Goal: Task Accomplishment & Management: Manage account settings

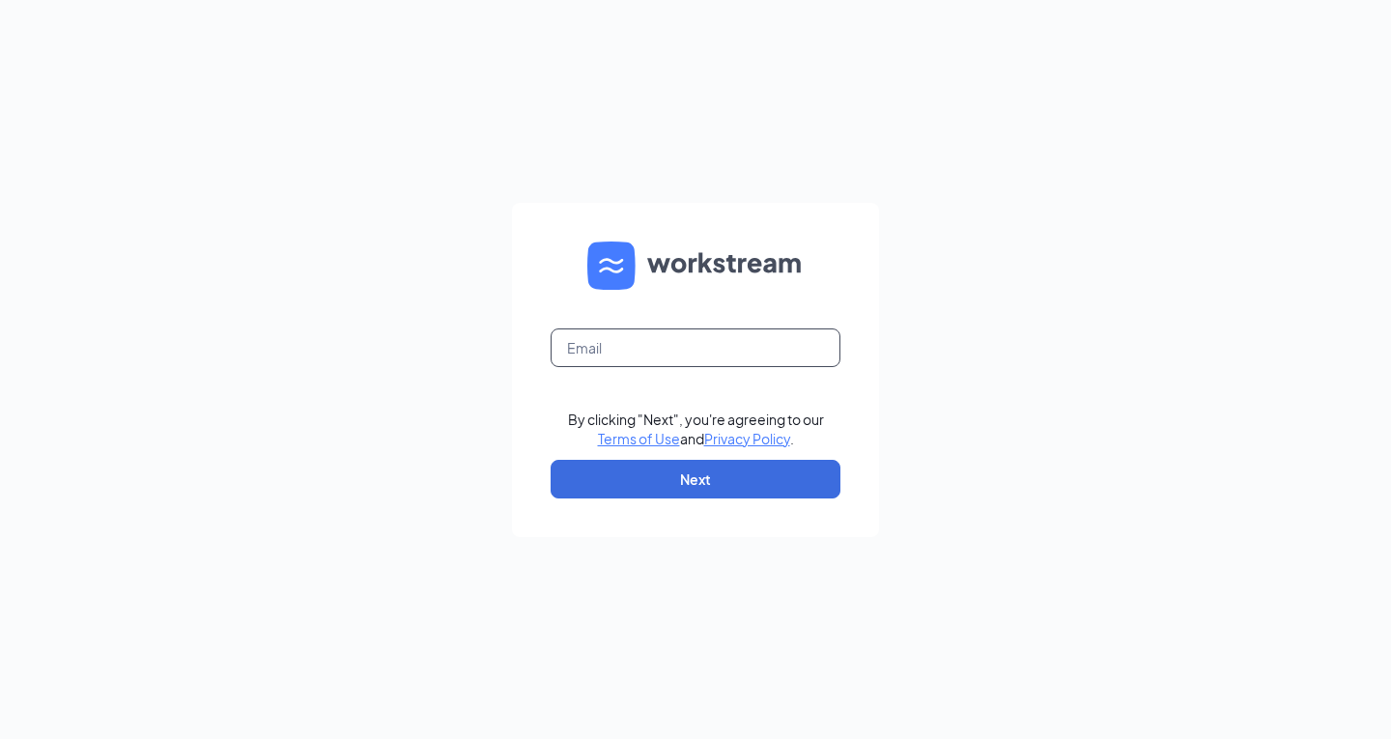
click at [584, 361] on input "text" at bounding box center [696, 347] width 290 height 39
type input "[EMAIL_ADDRESS][DOMAIN_NAME]"
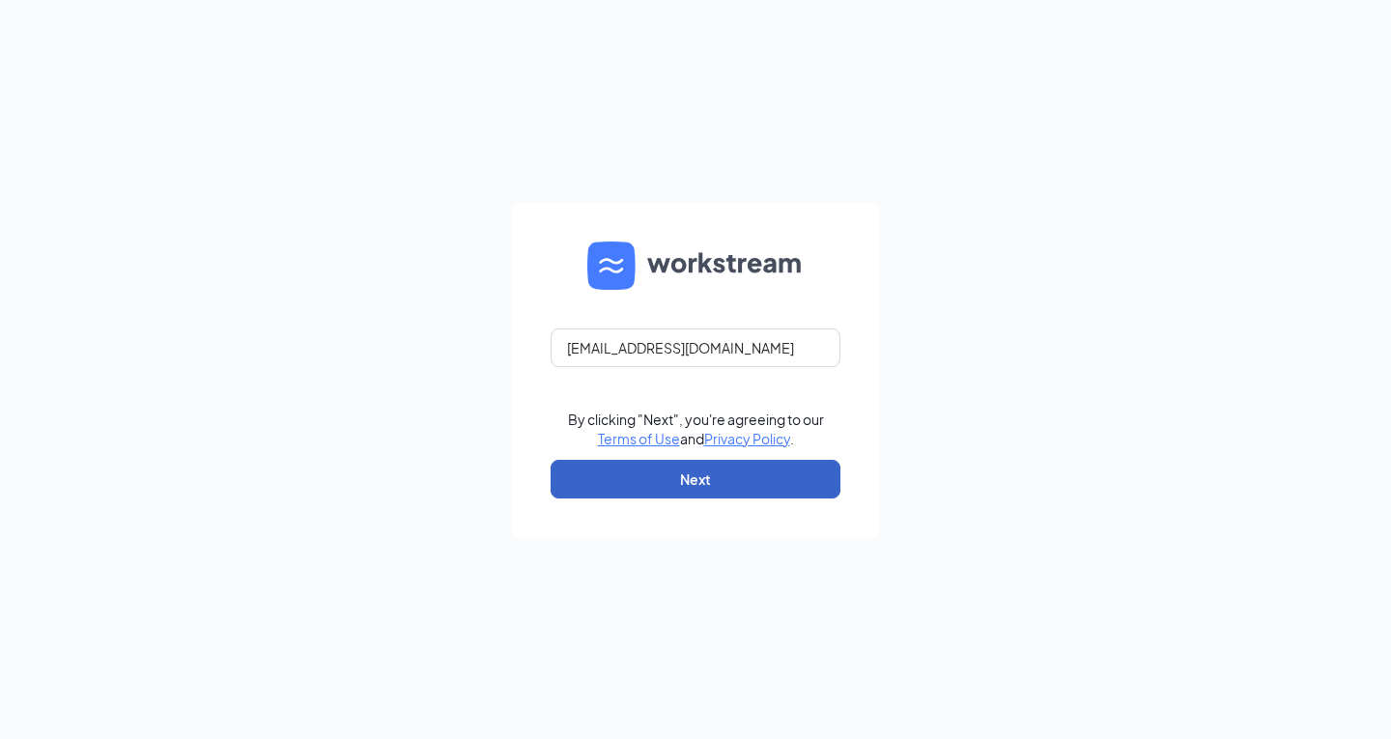
click at [678, 496] on button "Next" at bounding box center [696, 479] width 290 height 39
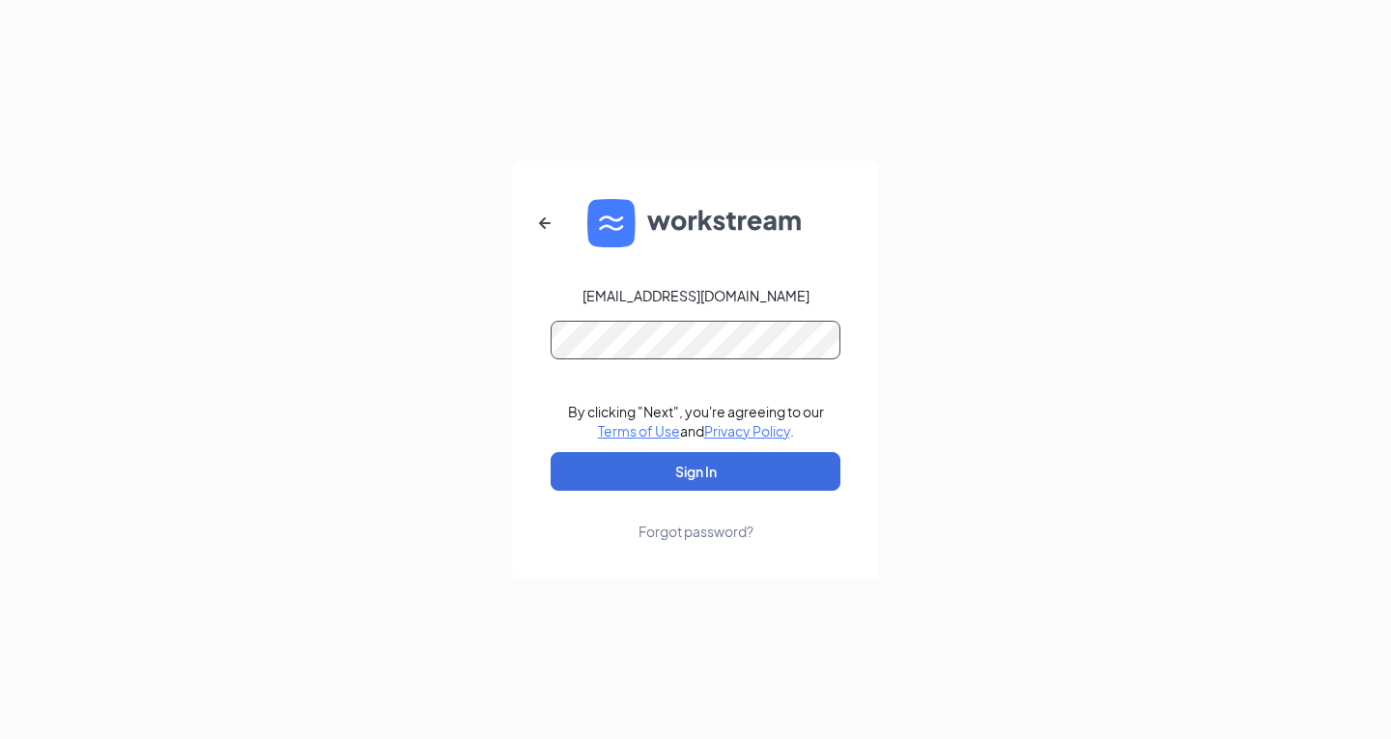
click at [551, 452] on button "Sign In" at bounding box center [696, 471] width 290 height 39
click at [703, 471] on button "Sign In" at bounding box center [696, 471] width 290 height 39
click at [737, 541] on form "kcamire@scrivanos.com Your account is disabled. By clicking "Next", you're agre…" at bounding box center [695, 369] width 367 height 419
click at [718, 528] on div "Forgot password?" at bounding box center [696, 531] width 115 height 19
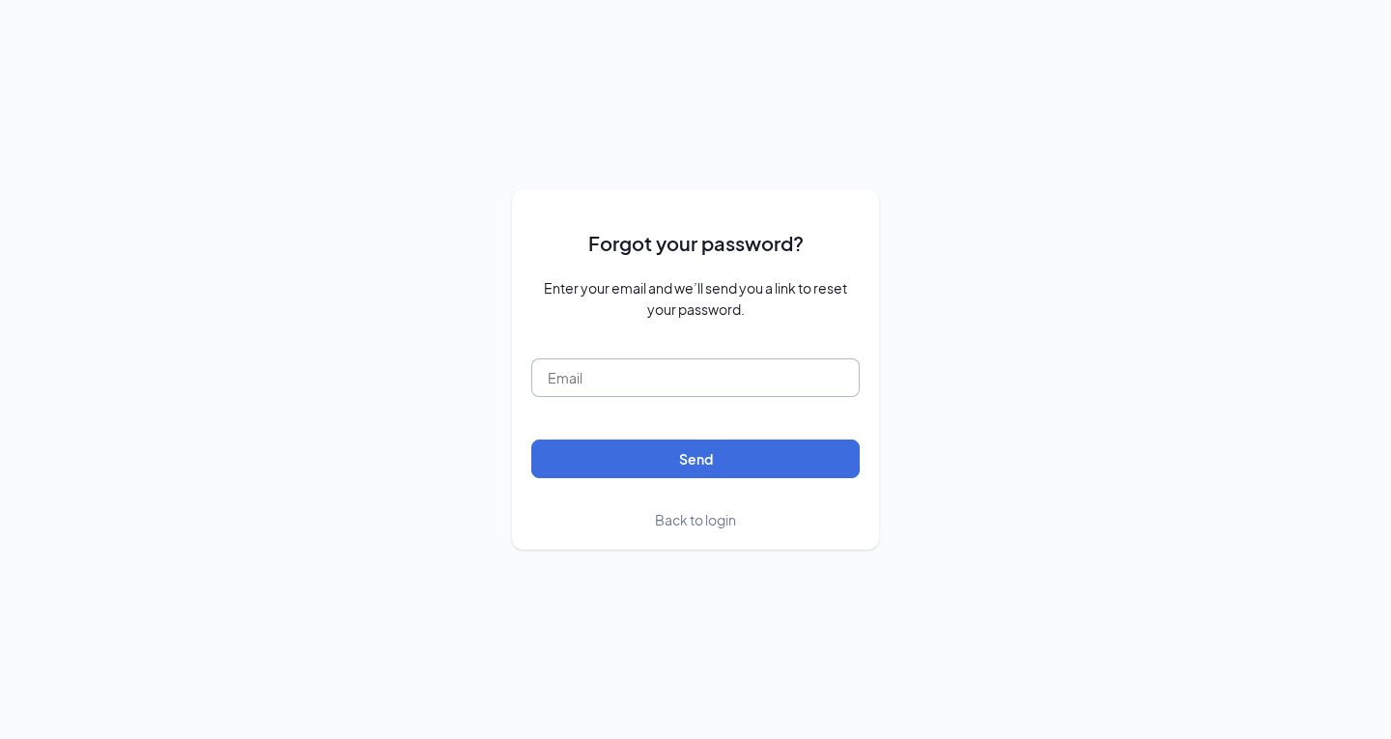
drag, startPoint x: 686, startPoint y: 358, endPoint x: 680, endPoint y: 420, distance: 62.1
click at [686, 360] on input "text" at bounding box center [695, 377] width 328 height 39
type input "[EMAIL_ADDRESS][DOMAIN_NAME]"
click at [531, 440] on button "Send" at bounding box center [695, 459] width 328 height 39
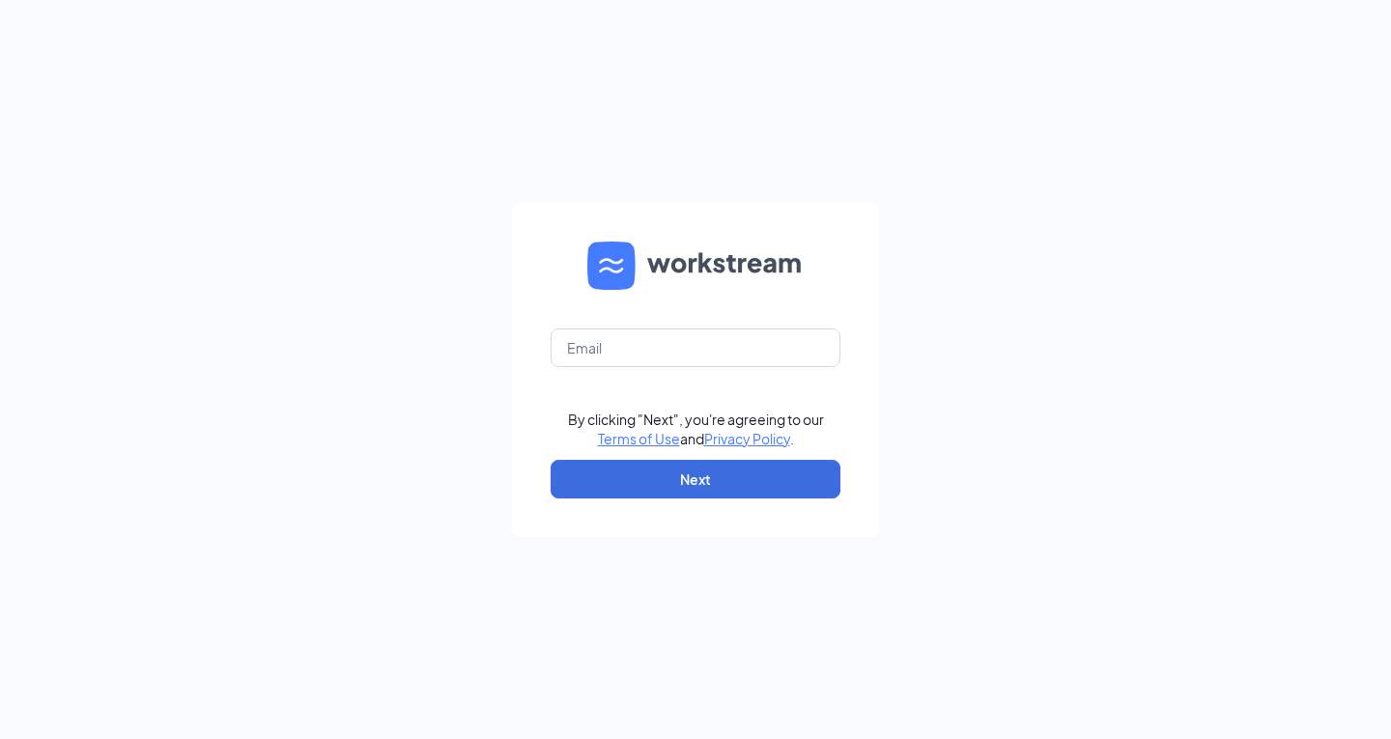
click at [678, 367] on form "By clicking "Next", you're agreeing to our Terms of Use and Privacy Policy . Ne…" at bounding box center [695, 370] width 367 height 334
drag, startPoint x: 678, startPoint y: 367, endPoint x: 676, endPoint y: 356, distance: 11.8
click at [676, 356] on form "By clicking "Next", you're agreeing to our Terms of Use and Privacy Policy . Ne…" at bounding box center [695, 370] width 367 height 334
click at [675, 355] on input "text" at bounding box center [696, 347] width 290 height 39
click at [675, 355] on input "kcamire" at bounding box center [696, 347] width 290 height 39
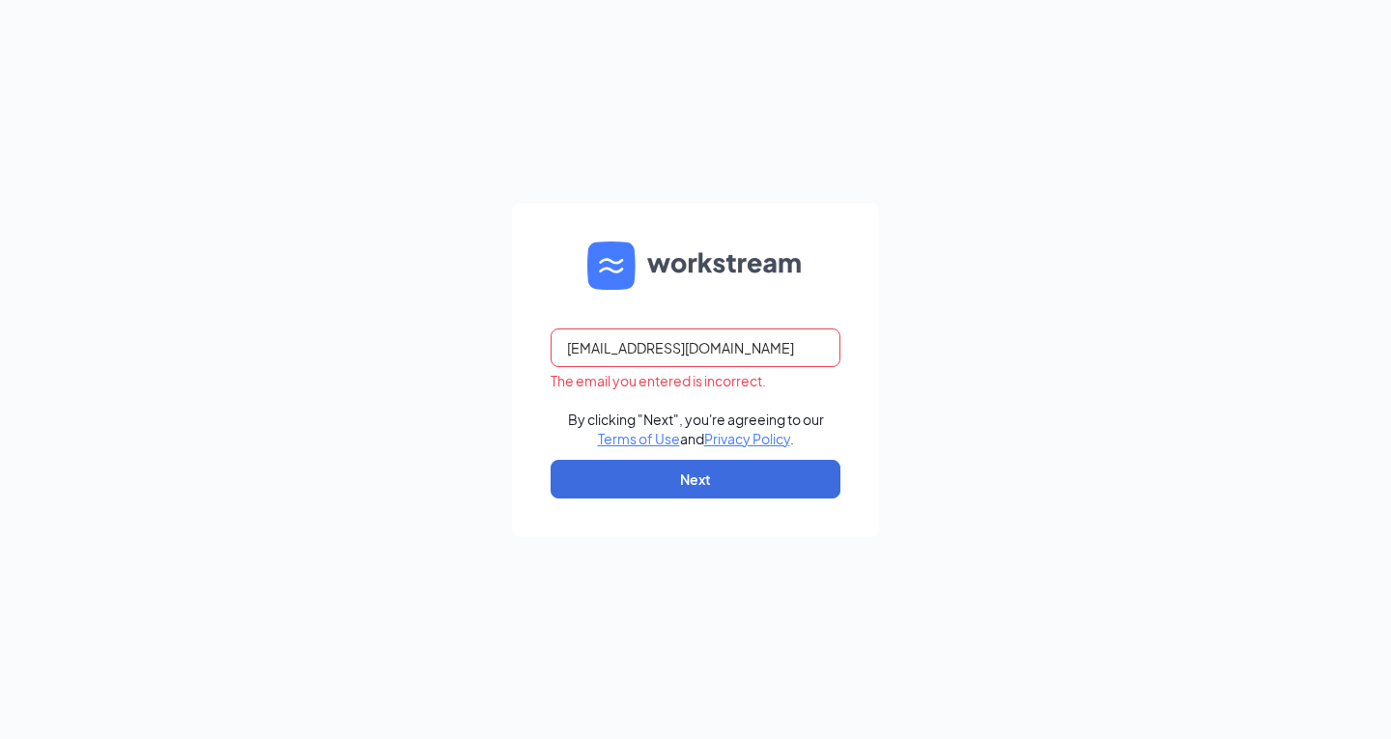
type input "[EMAIL_ADDRESS][DOMAIN_NAME]"
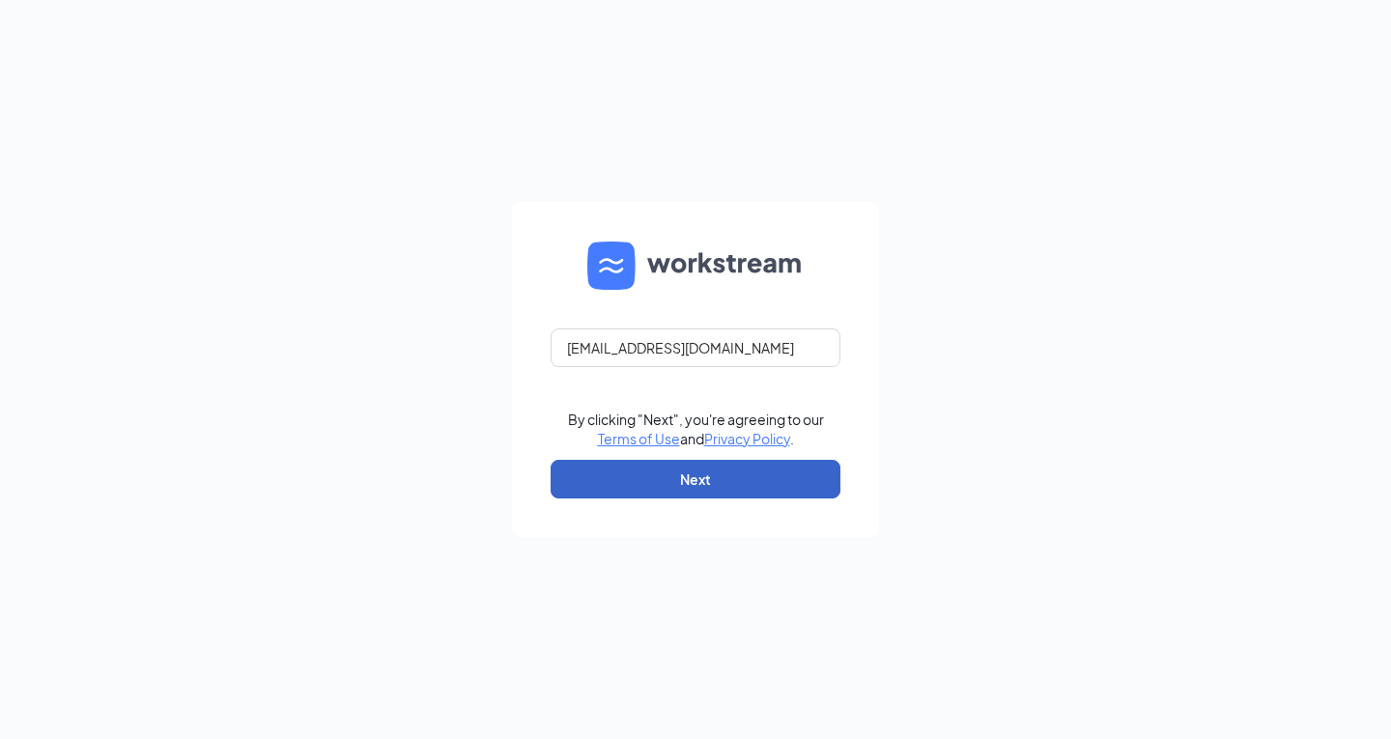
click at [649, 473] on button "Next" at bounding box center [696, 479] width 290 height 39
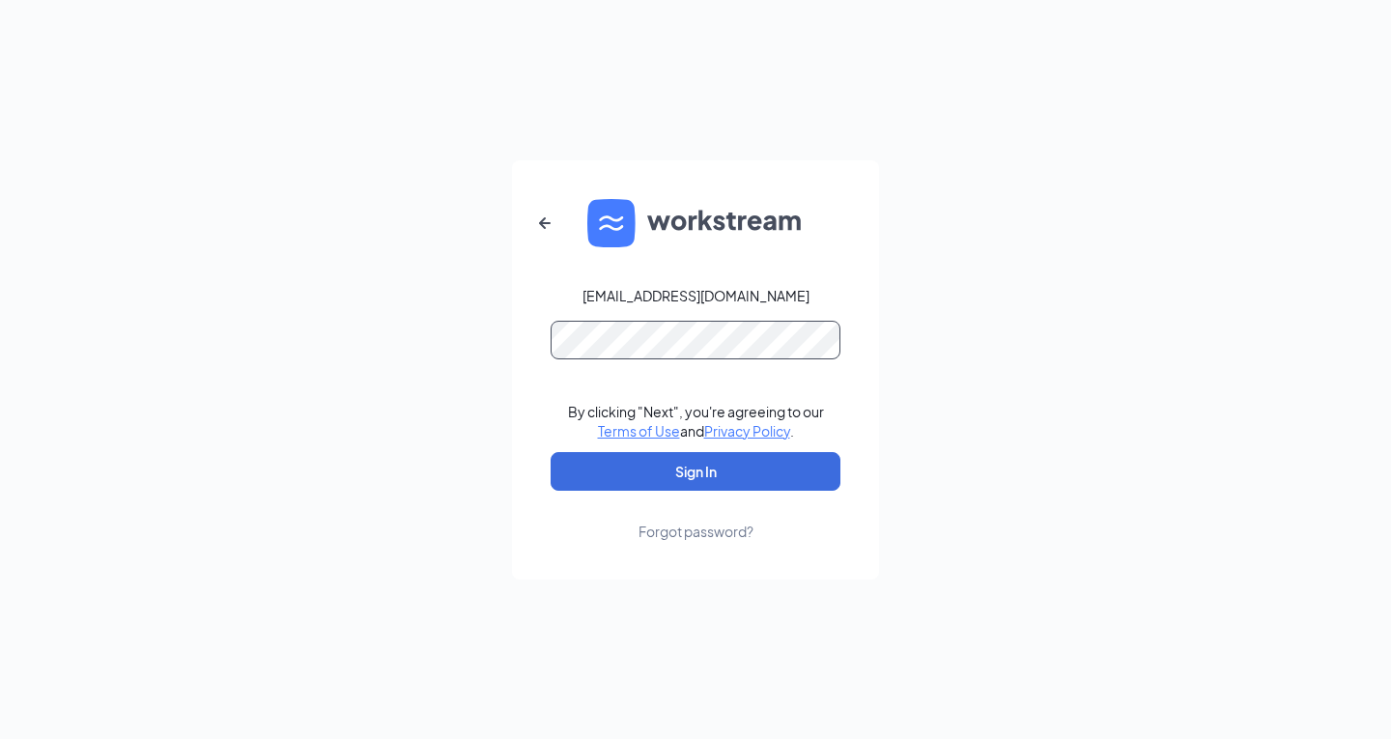
click at [551, 452] on button "Sign In" at bounding box center [696, 471] width 290 height 39
click at [688, 463] on button "Sign In" at bounding box center [696, 471] width 290 height 39
